Goal: Information Seeking & Learning: Learn about a topic

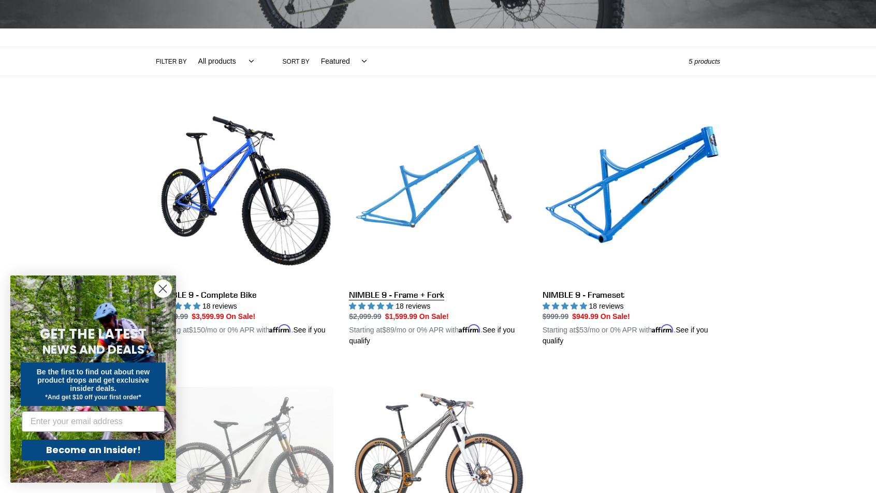
scroll to position [298, 0]
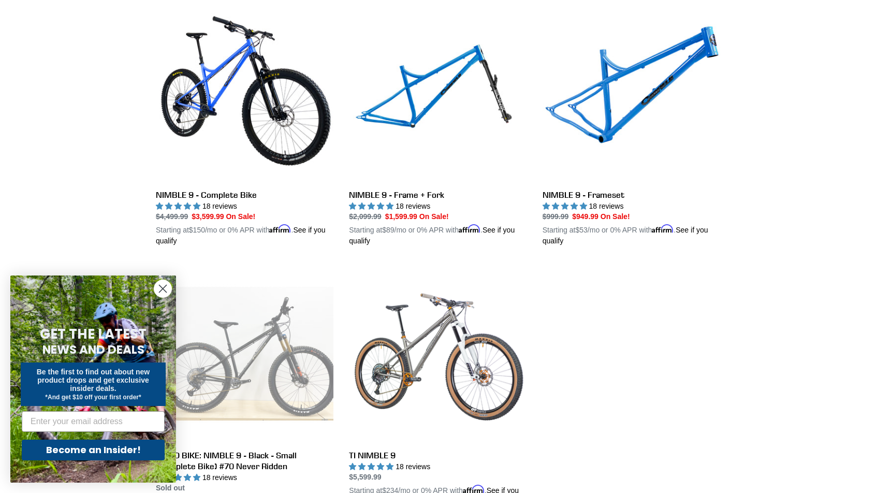
drag, startPoint x: 166, startPoint y: 284, endPoint x: 180, endPoint y: 284, distance: 14.0
click at [166, 284] on circle "Close dialog" at bounding box center [162, 288] width 17 height 17
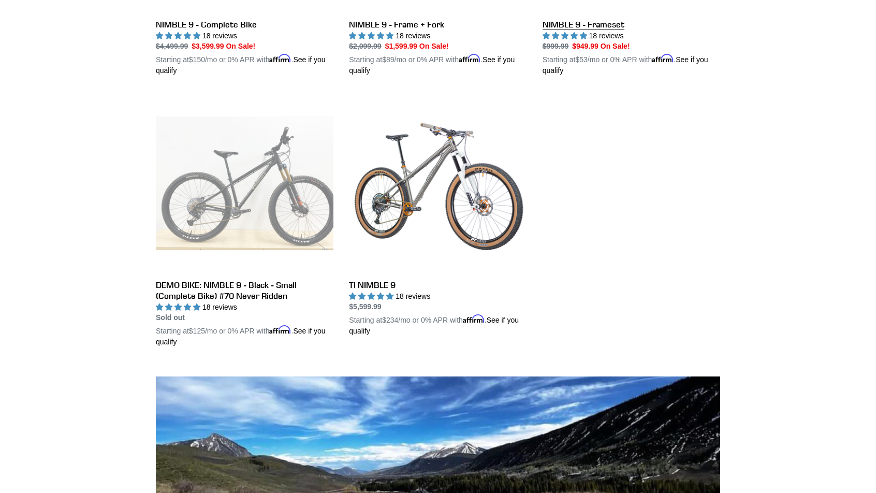
scroll to position [121, 0]
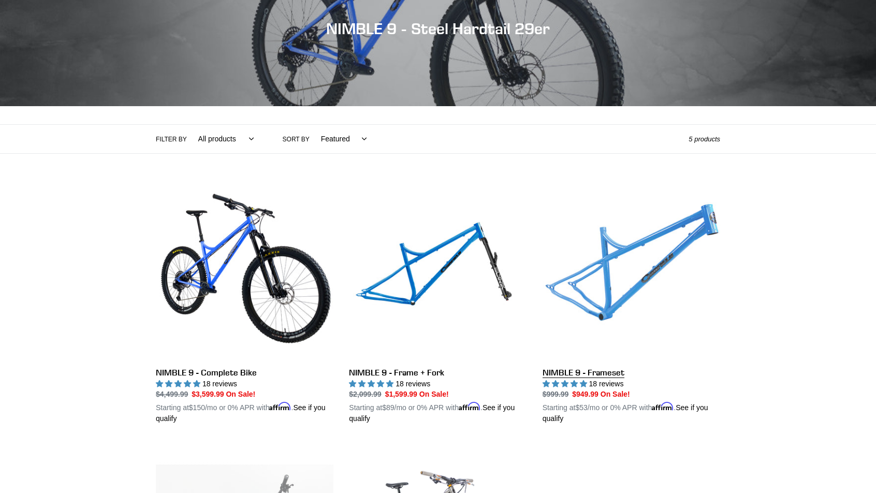
click at [651, 243] on link "NIMBLE 9 - Frameset" at bounding box center [630, 303] width 177 height 242
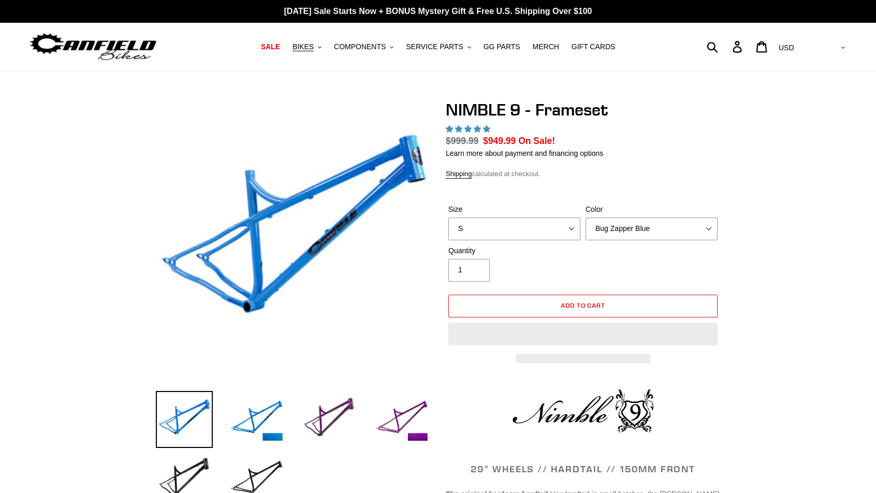
select select "highest-rating"
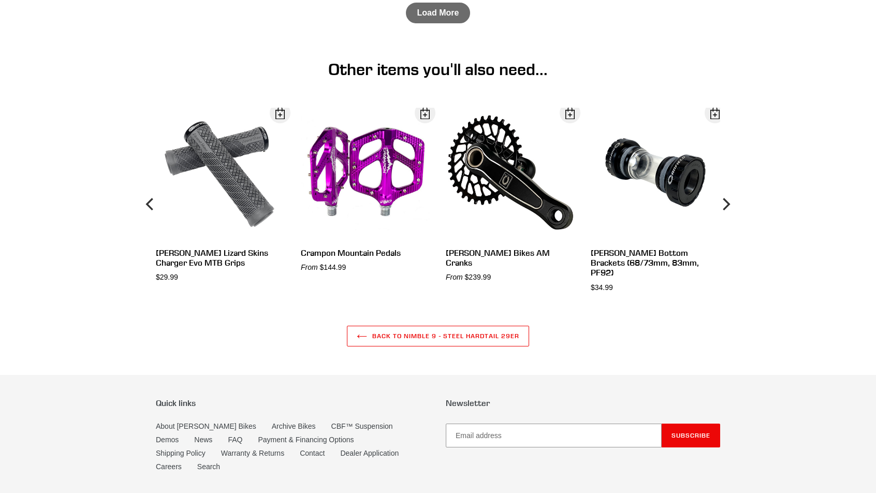
scroll to position [2631, 0]
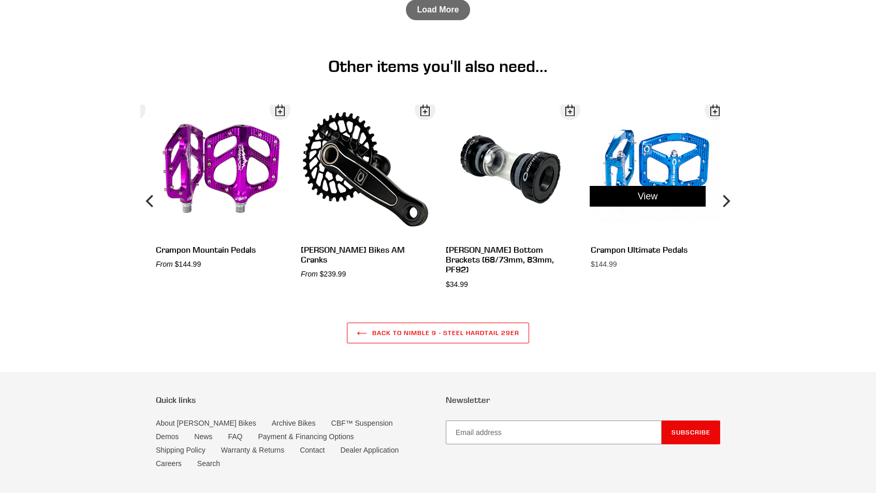
click at [675, 180] on div "View" at bounding box center [647, 196] width 145 height 183
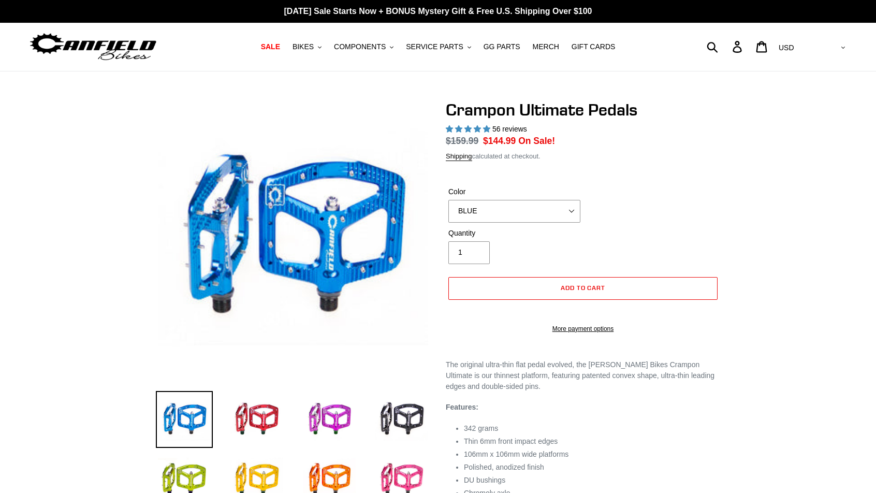
select select "highest-rating"
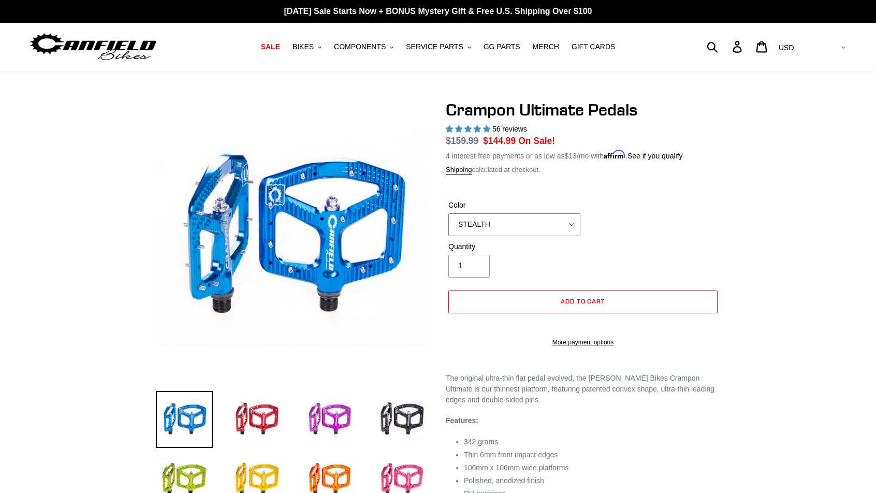
click at [448, 213] on select "BLUE RED PURPLE STEALTH BRONZE GREY TURQUOISE BLACK POLISHED BAJA GOLD PNW GREE…" at bounding box center [514, 224] width 132 height 23
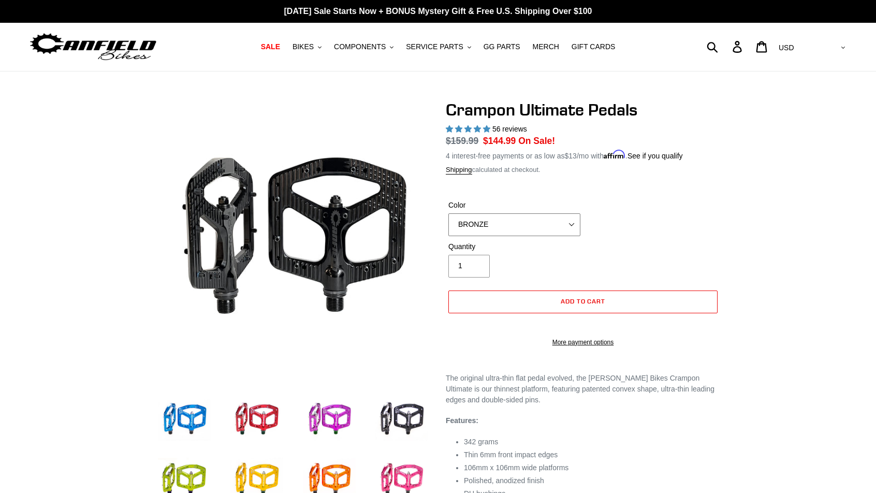
click at [448, 213] on select "BLUE RED PURPLE STEALTH BRONZE GREY TURQUOISE BLACK POLISHED BAJA GOLD PNW GREE…" at bounding box center [514, 224] width 132 height 23
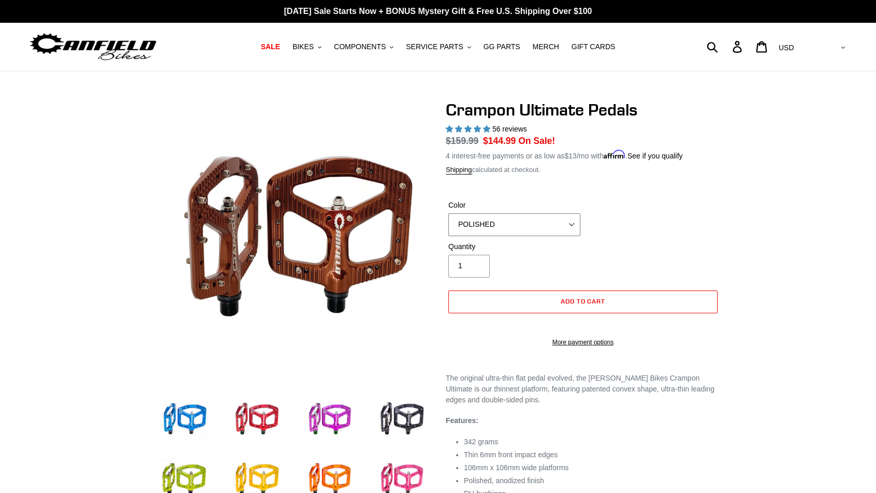
click at [448, 213] on select "BLUE RED PURPLE STEALTH BRONZE GREY TURQUOISE BLACK POLISHED BAJA GOLD PNW GREE…" at bounding box center [514, 224] width 132 height 23
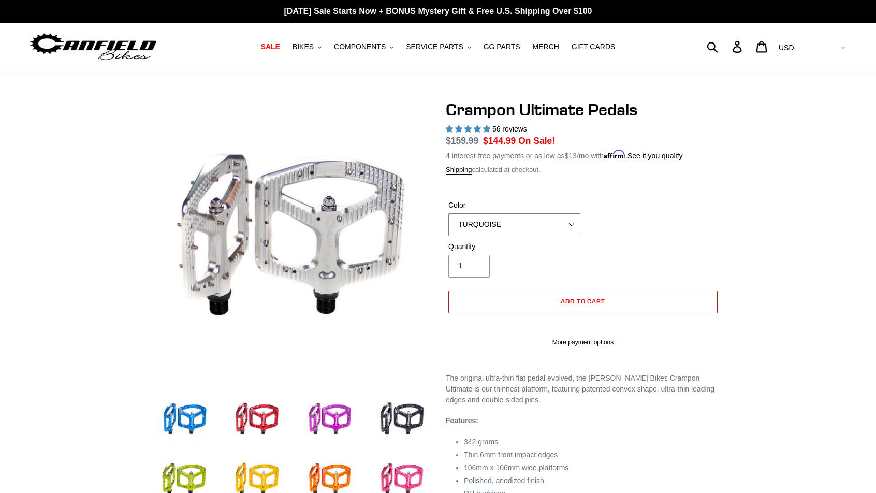
click at [448, 213] on select "BLUE RED PURPLE STEALTH BRONZE GREY TURQUOISE BLACK POLISHED BAJA GOLD PNW GREE…" at bounding box center [514, 224] width 132 height 23
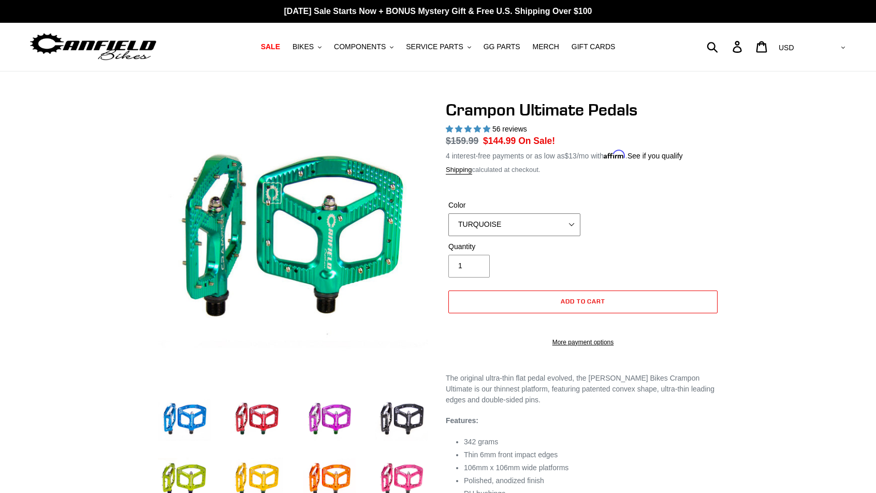
click at [448, 213] on select "BLUE RED PURPLE STEALTH BRONZE GREY TURQUOISE BLACK POLISHED BAJA GOLD PNW GREE…" at bounding box center [514, 224] width 132 height 23
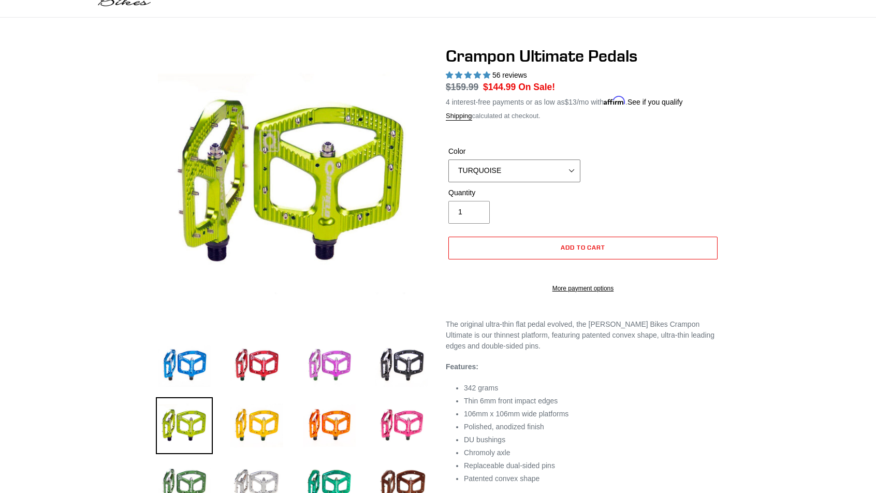
scroll to position [149, 0]
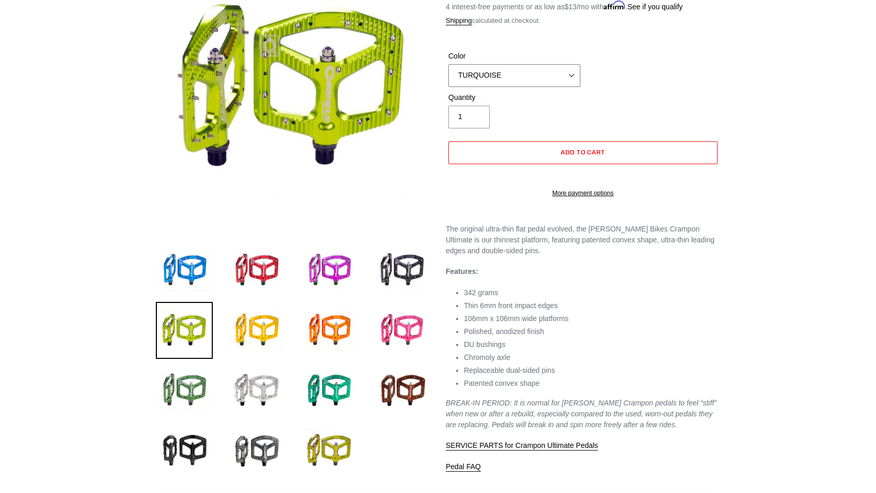
select select "BRONZE"
click at [448, 64] on select "BLUE RED PURPLE STEALTH BRONZE GREY TURQUOISE BLACK POLISHED BAJA GOLD PNW GREE…" at bounding box center [514, 75] width 132 height 23
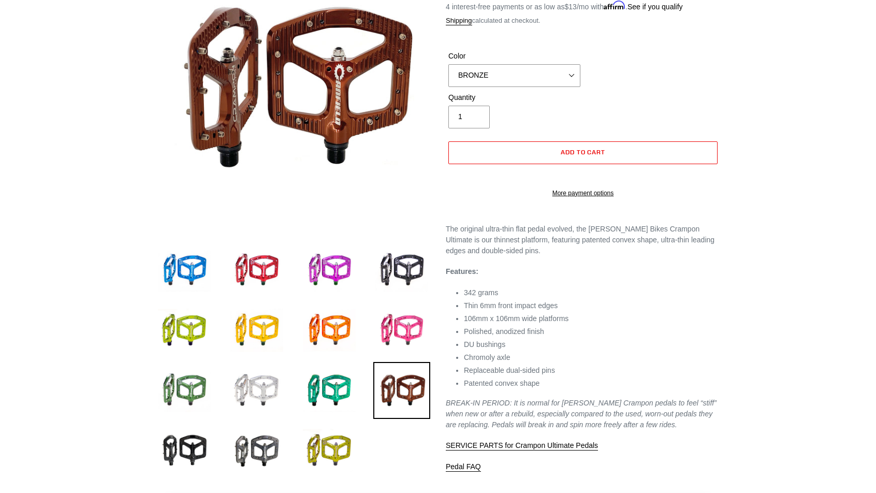
click at [239, 403] on img at bounding box center [256, 390] width 57 height 57
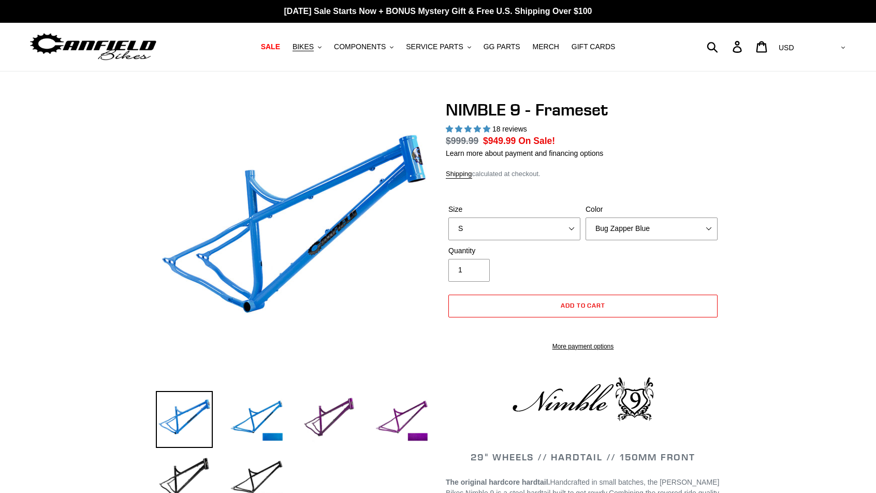
select select "highest-rating"
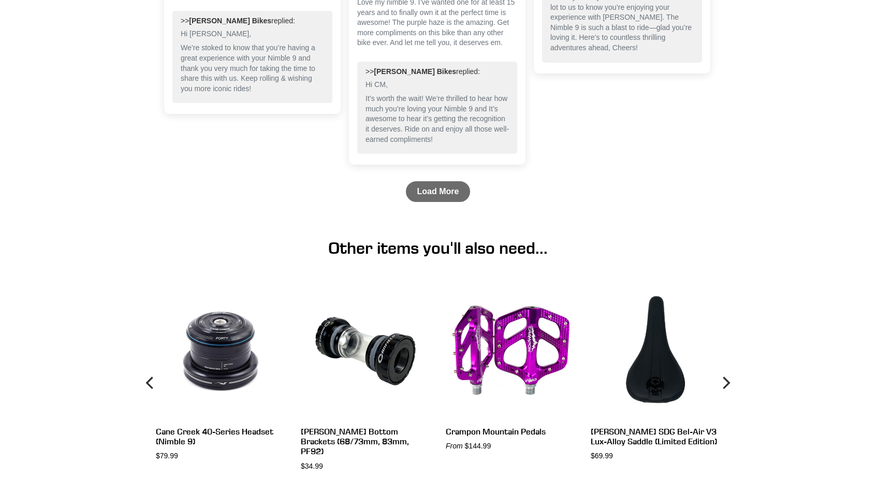
scroll to position [2491, 0]
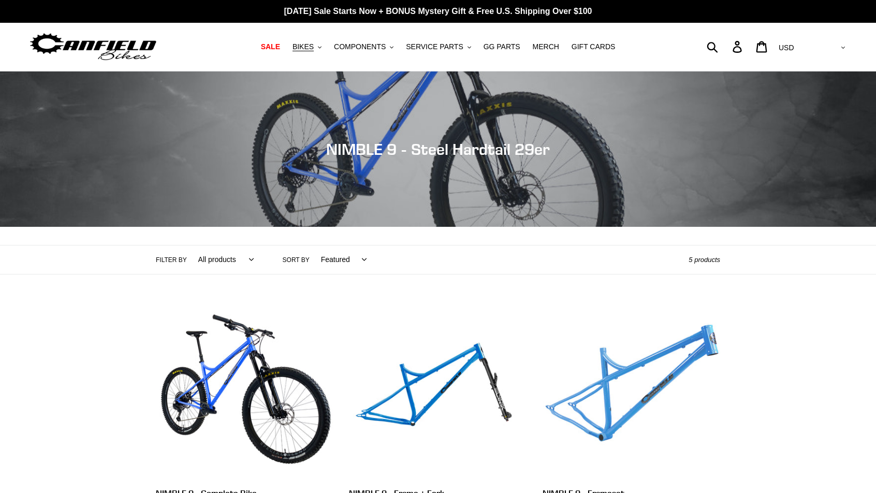
click at [612, 361] on link "NIMBLE 9 - Frameset" at bounding box center [630, 424] width 177 height 242
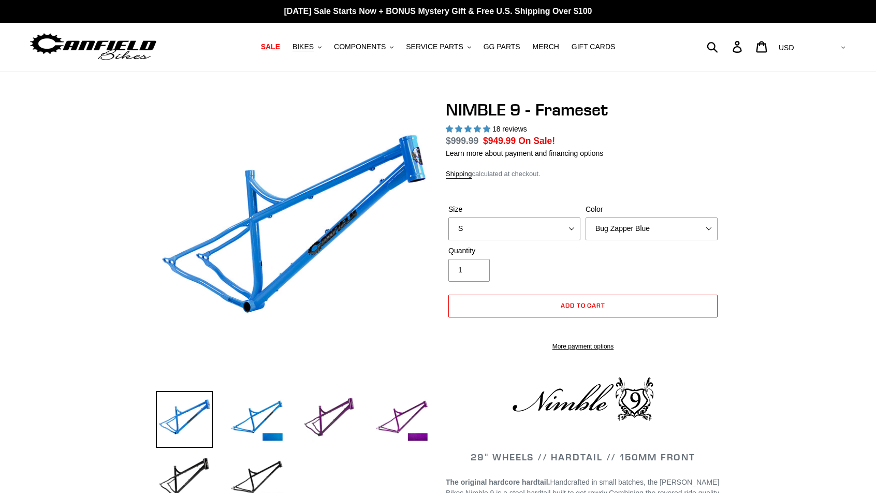
select select "highest-rating"
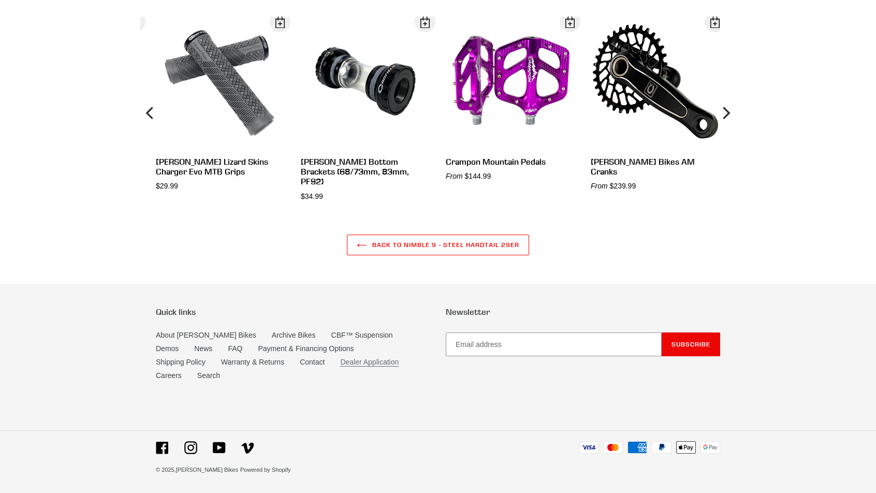
scroll to position [2730, 0]
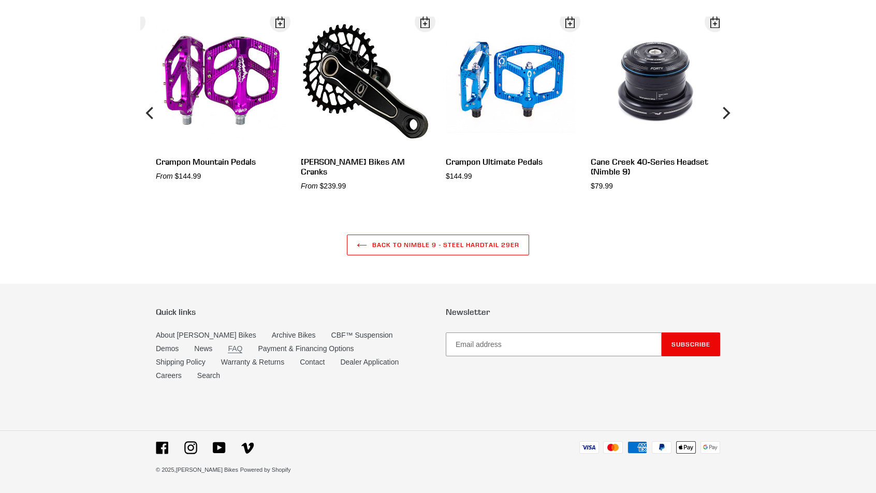
click at [228, 353] on link "FAQ" at bounding box center [235, 348] width 14 height 9
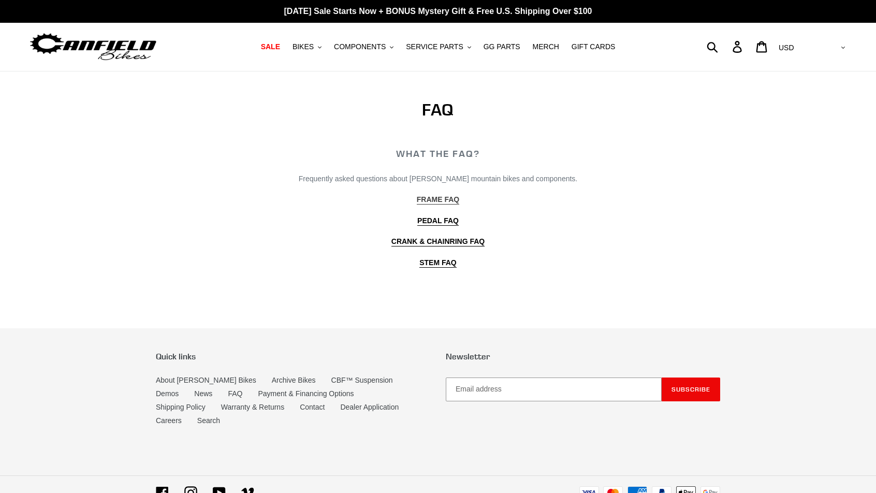
click at [440, 197] on b "FRAME FAQ" at bounding box center [438, 199] width 42 height 8
click at [441, 259] on b "STEM FAQ" at bounding box center [437, 262] width 37 height 8
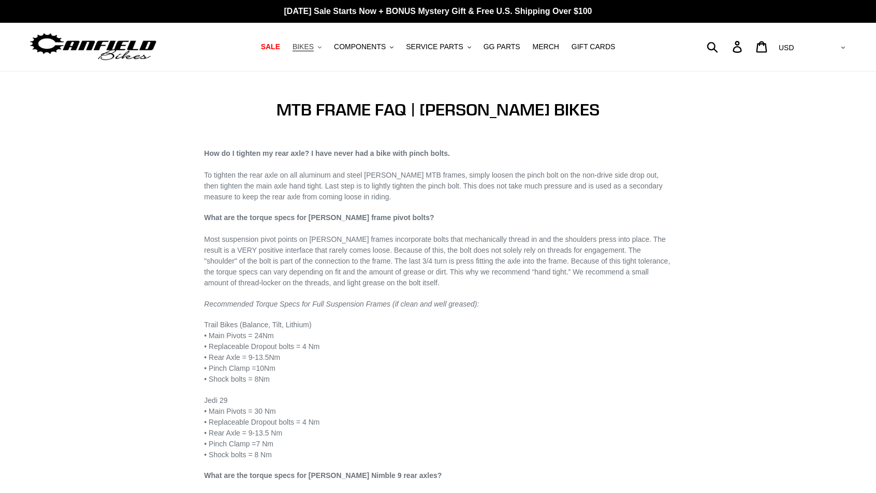
click at [309, 49] on span "BIKES" at bounding box center [302, 46] width 21 height 9
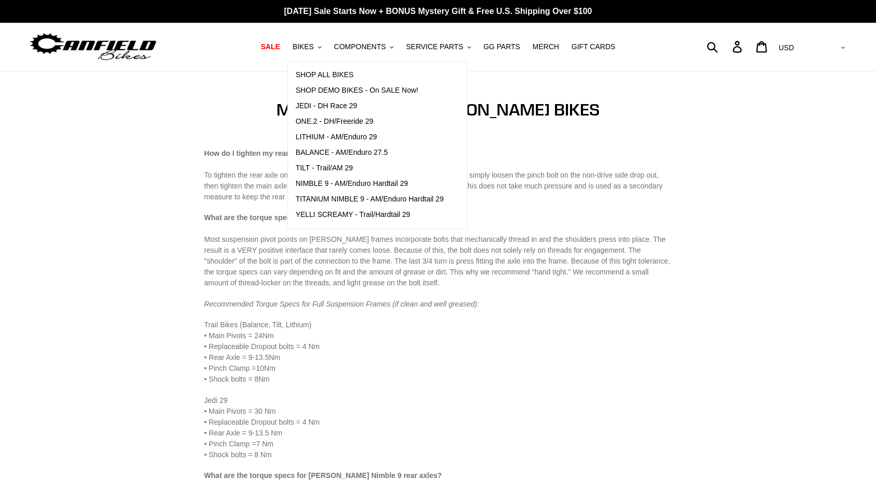
click at [226, 114] on h1 "MTB FRAME FAQ | CANFIELD BIKES" at bounding box center [437, 110] width 467 height 20
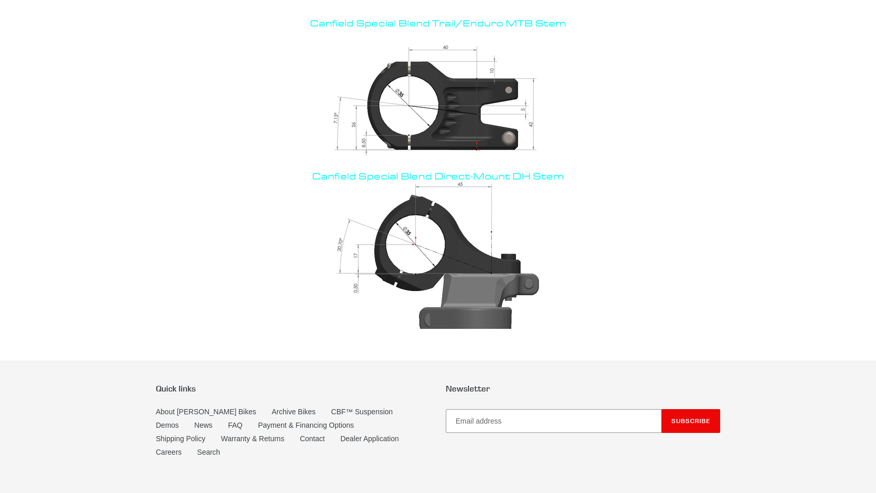
scroll to position [199, 0]
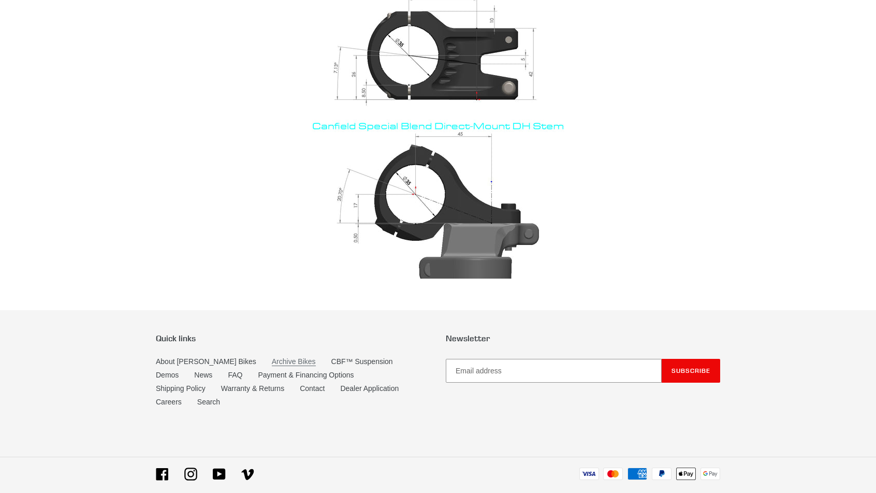
click at [273, 360] on link "Archive Bikes" at bounding box center [294, 361] width 44 height 9
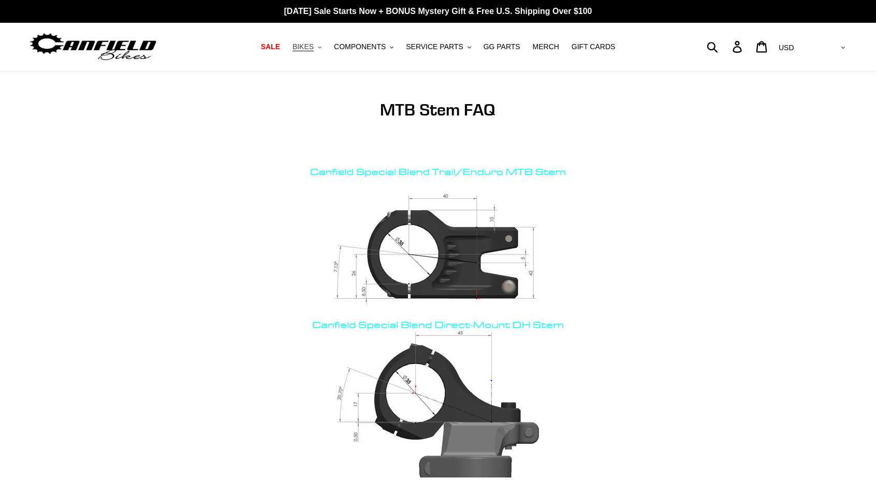
click at [313, 50] on span "BIKES" at bounding box center [302, 46] width 21 height 9
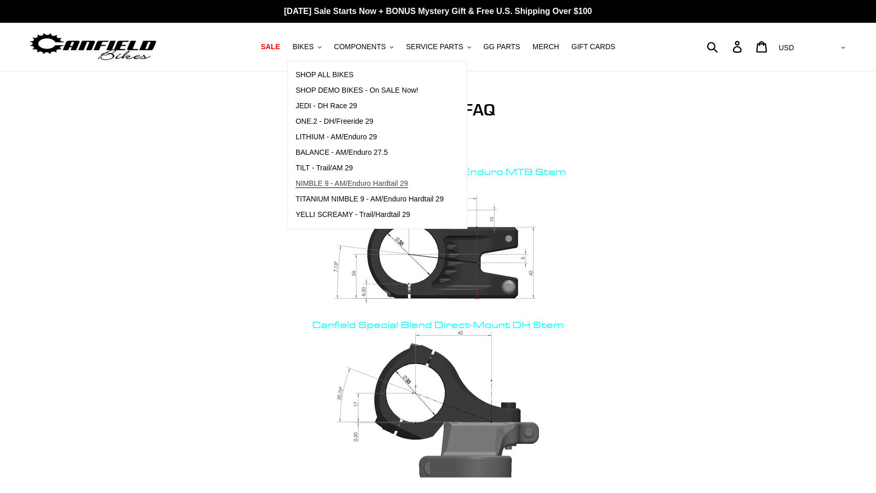
click at [362, 182] on span "NIMBLE 9 - AM/Enduro Hardtail 29" at bounding box center [351, 183] width 112 height 9
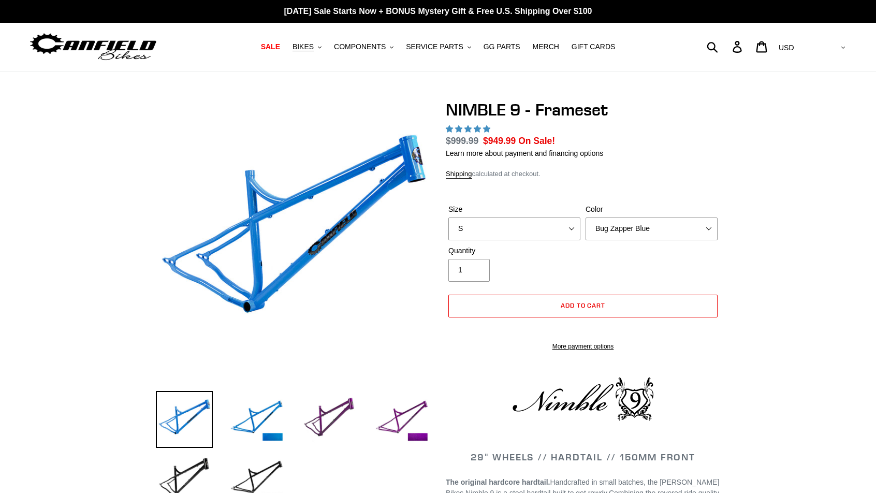
select select "highest-rating"
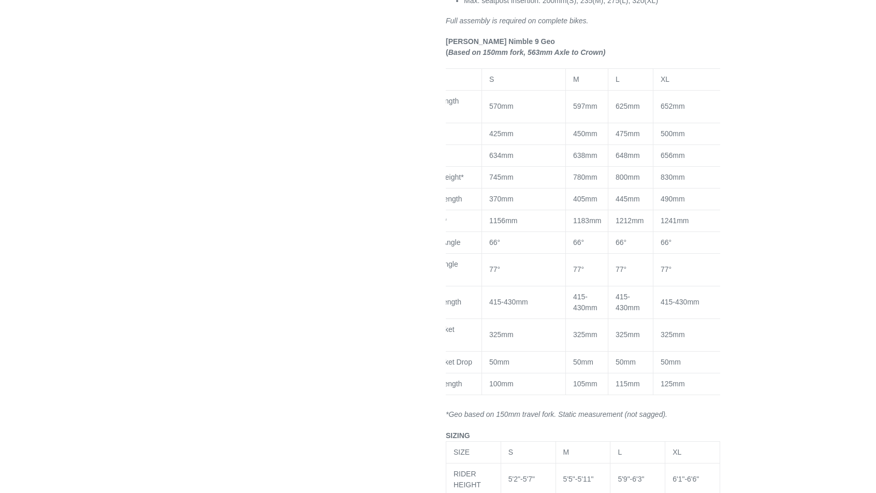
scroll to position [845, 0]
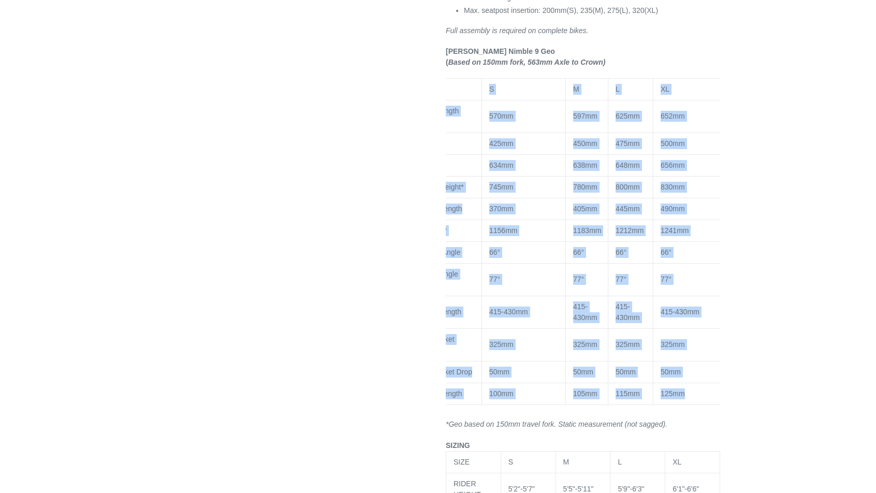
click at [555, 444] on div "29" WHEELS // HARDTAIL // 150MM FRONT The original hardcore hardtail. Handcraft…" at bounding box center [583, 69] width 274 height 965
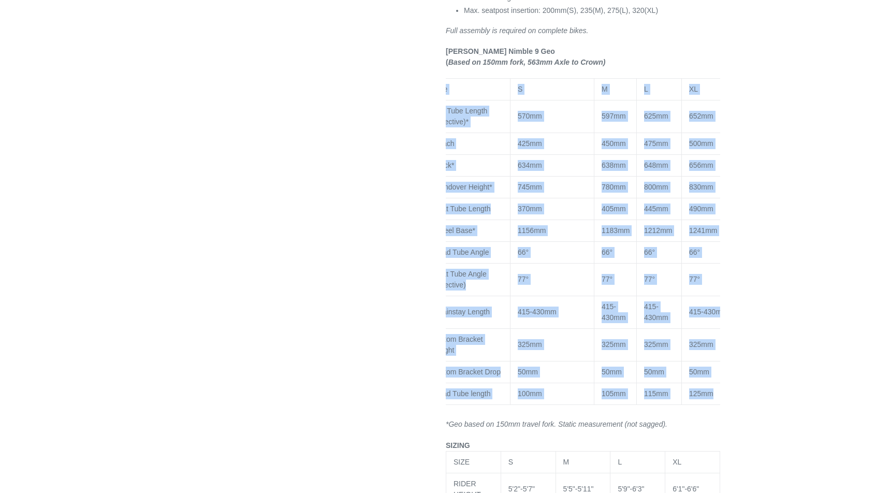
scroll to position [0, 0]
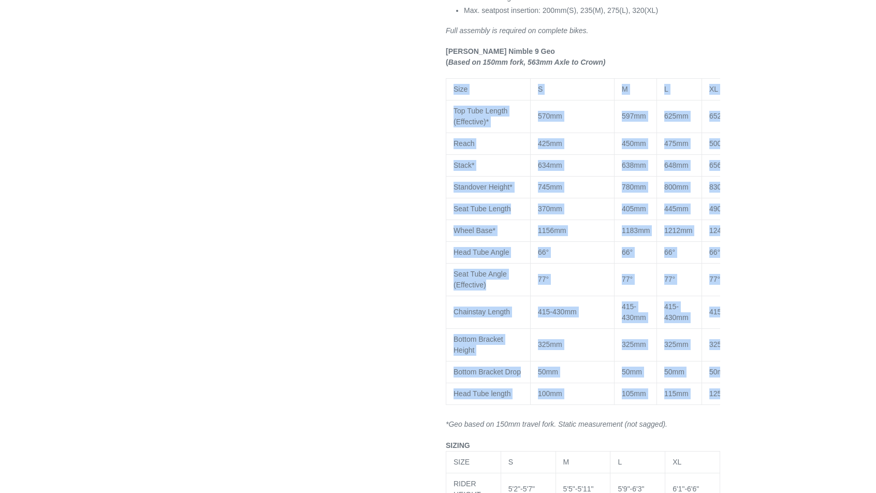
drag, startPoint x: 334, startPoint y: 367, endPoint x: 341, endPoint y: 364, distance: 7.7
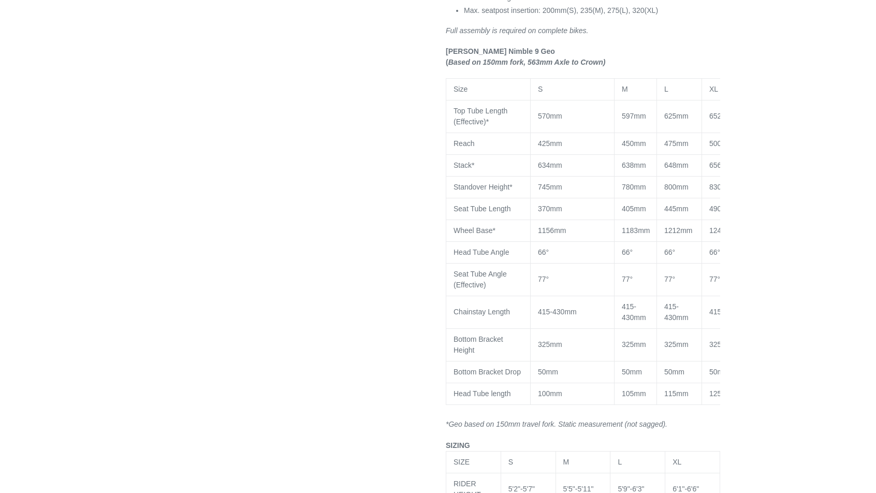
click at [694, 68] on p "Canfield Nimble 9 Geo ( Based on 150mm fork, 563mm Axle to Crown)" at bounding box center [583, 57] width 274 height 22
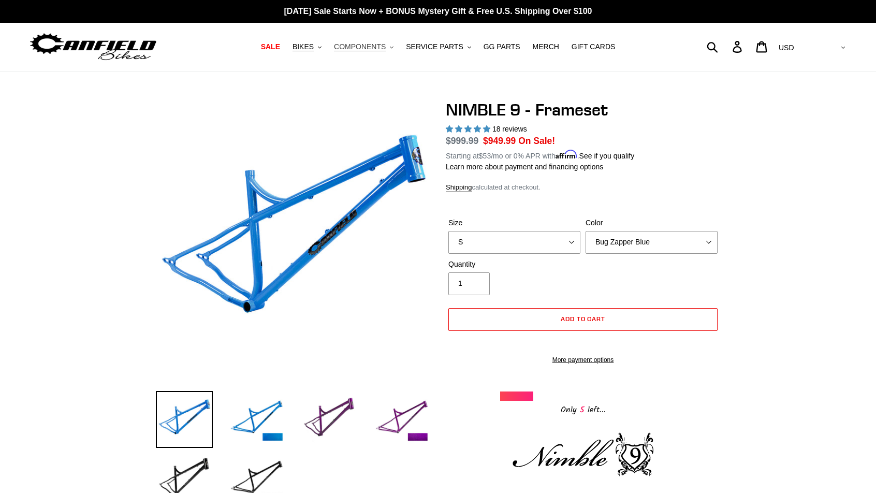
click at [359, 46] on span "COMPONENTS" at bounding box center [360, 46] width 52 height 9
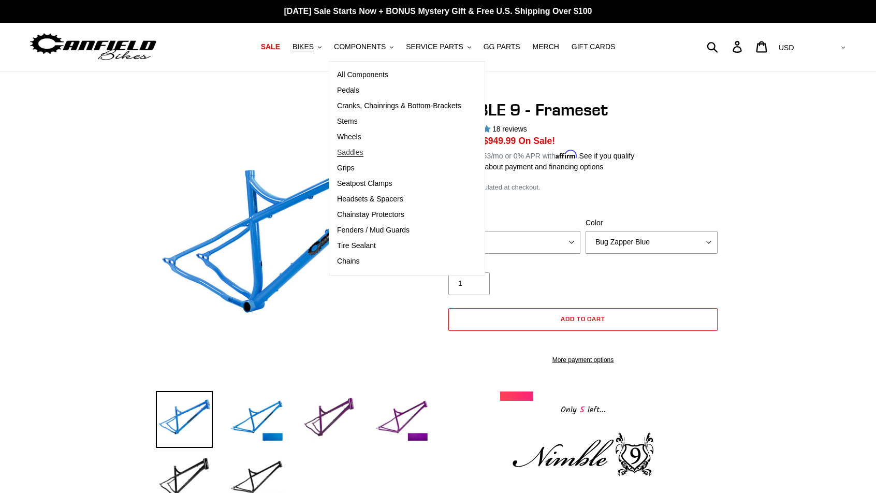
click at [357, 155] on span "Saddles" at bounding box center [350, 152] width 26 height 9
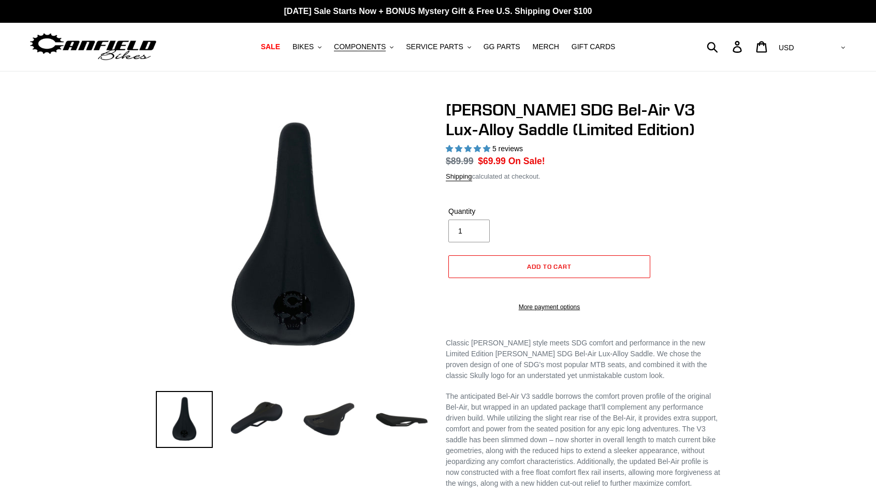
select select "highest-rating"
click at [434, 51] on button "SERVICE PARTS .cls-1{fill:#231f20}" at bounding box center [438, 47] width 75 height 14
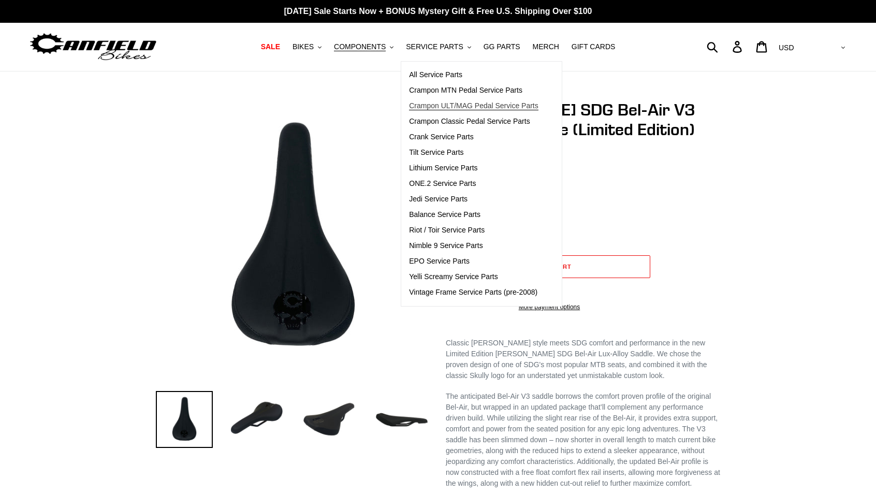
click at [490, 105] on span "Crampon ULT/MAG Pedal Service Parts" at bounding box center [473, 105] width 129 height 9
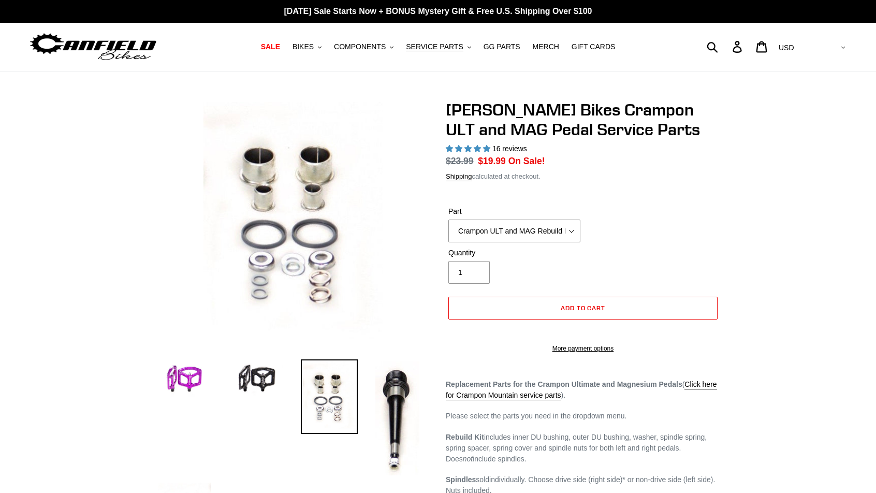
select select "highest-rating"
click at [503, 50] on span "GG PARTS" at bounding box center [501, 46] width 37 height 9
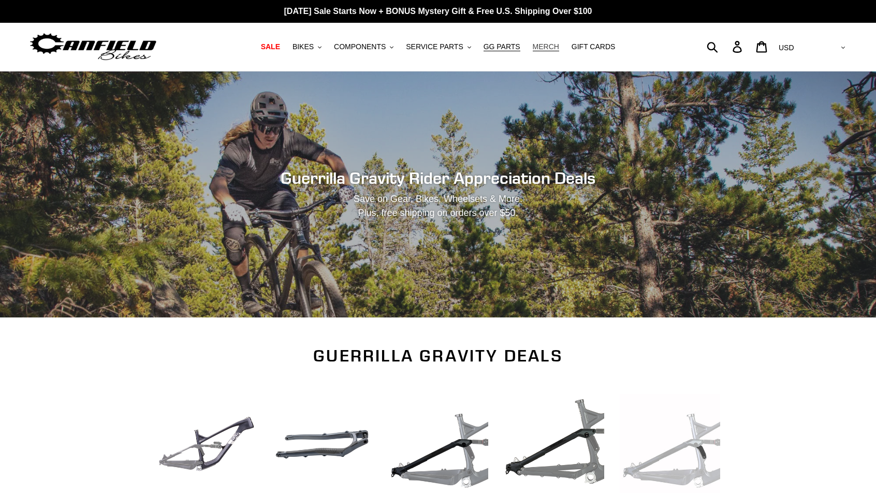
click at [541, 51] on link "MERCH" at bounding box center [545, 47] width 37 height 14
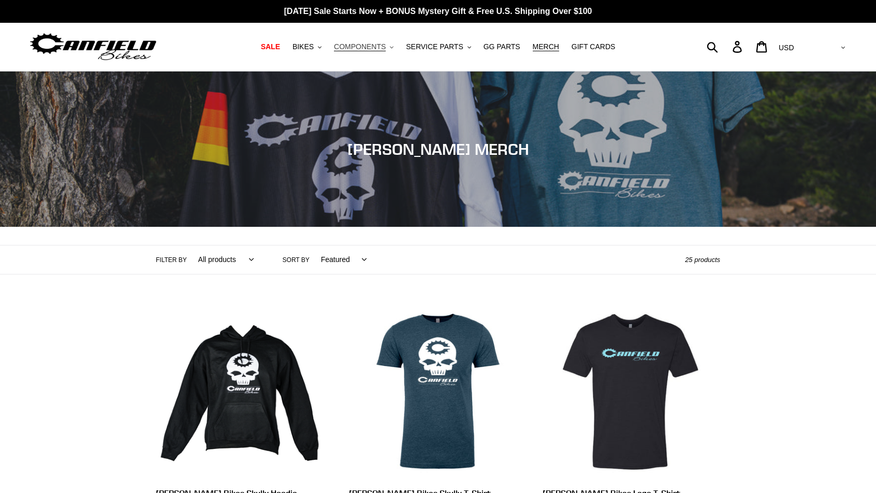
click at [369, 45] on span "COMPONENTS" at bounding box center [360, 46] width 52 height 9
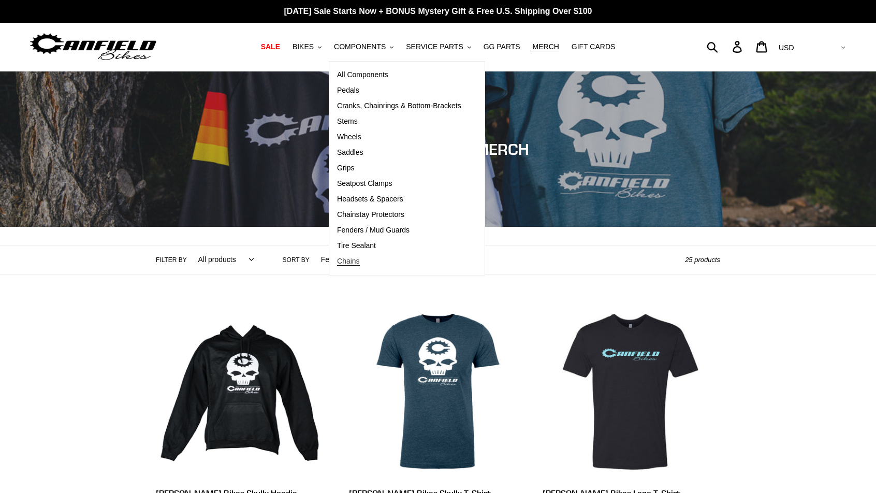
click at [350, 260] on span "Chains" at bounding box center [348, 261] width 23 height 9
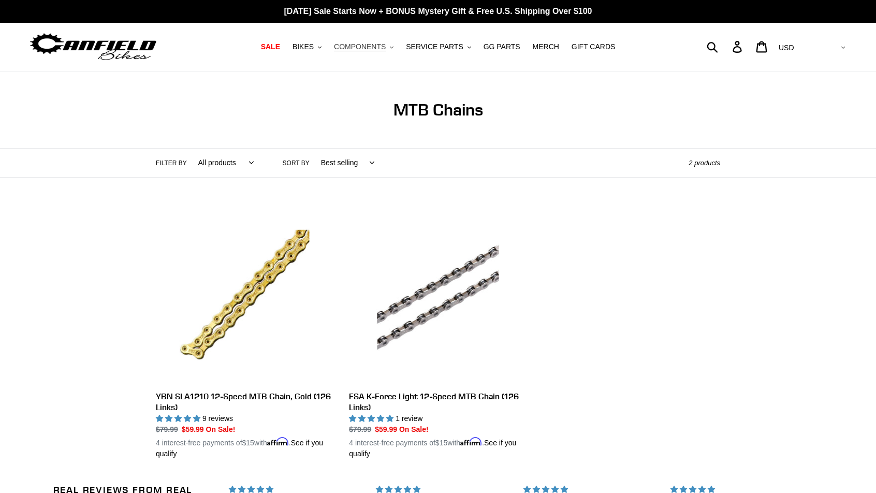
click at [363, 48] on span "COMPONENTS" at bounding box center [360, 46] width 52 height 9
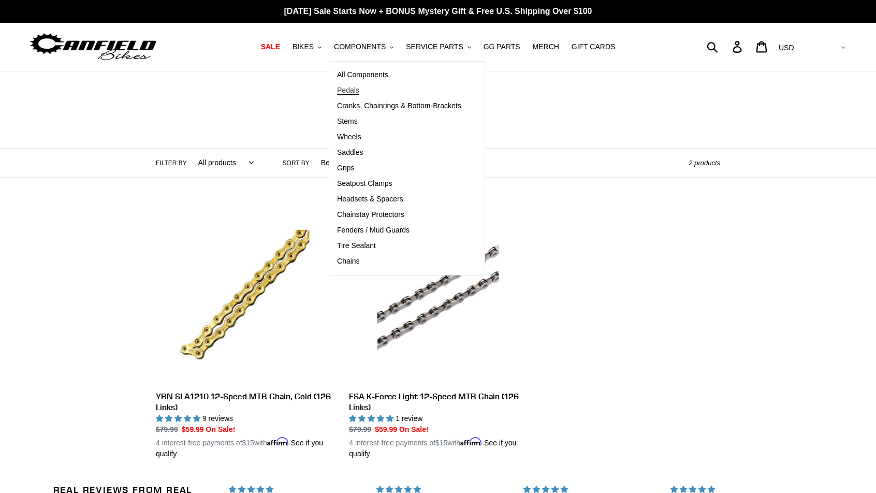
click at [350, 93] on span "Pedals" at bounding box center [348, 90] width 22 height 9
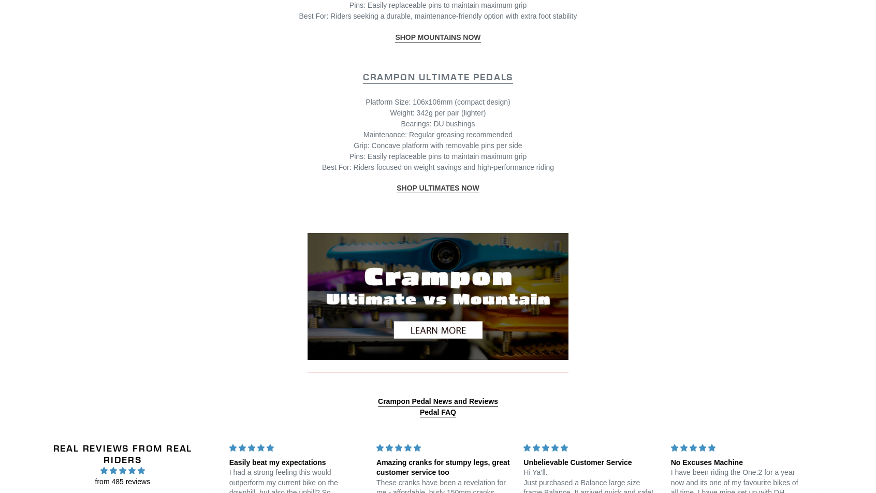
scroll to position [1292, 0]
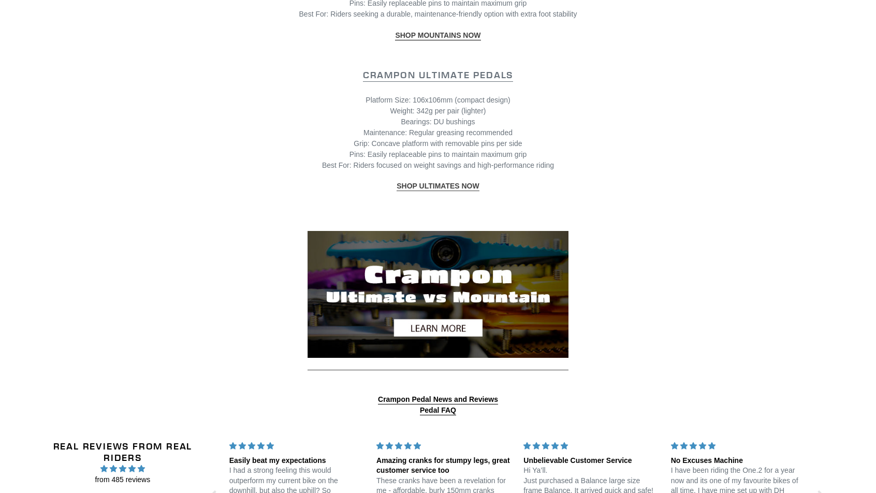
click at [454, 335] on img at bounding box center [437, 294] width 261 height 126
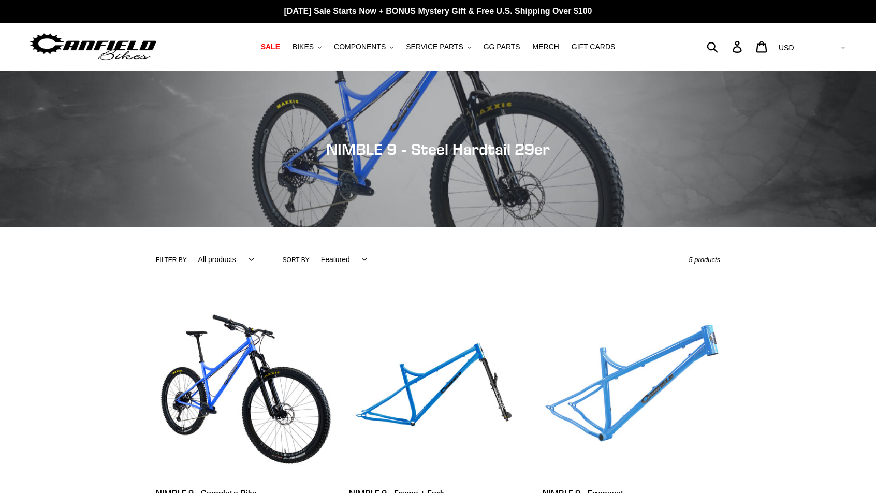
click at [700, 347] on link "NIMBLE 9 - Frameset" at bounding box center [630, 412] width 177 height 218
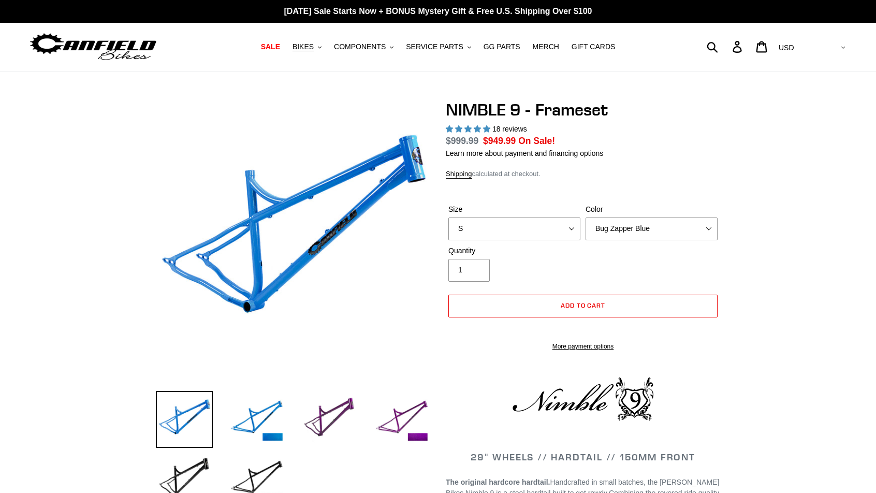
select select "highest-rating"
